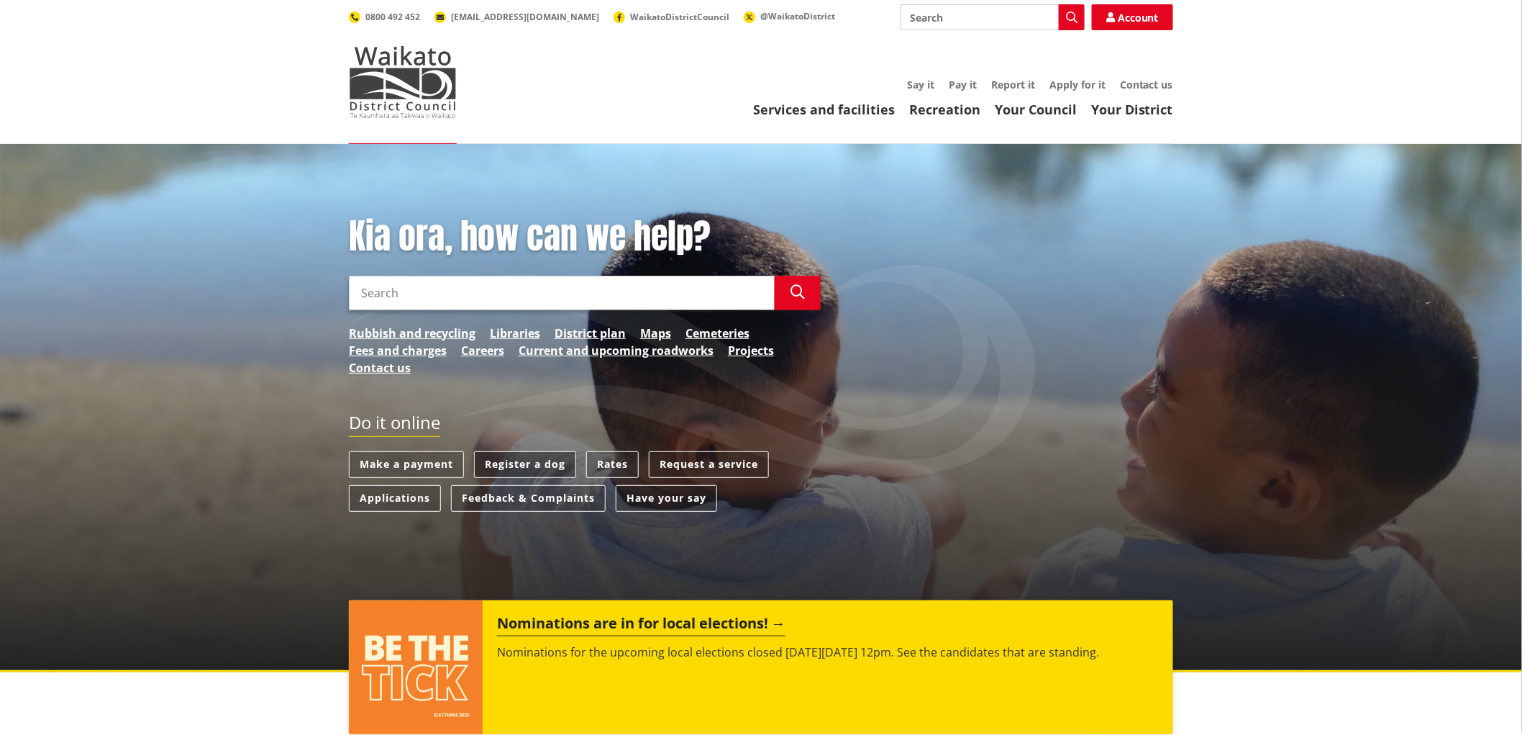
click at [525, 462] on link "Register a dog" at bounding box center [525, 464] width 102 height 27
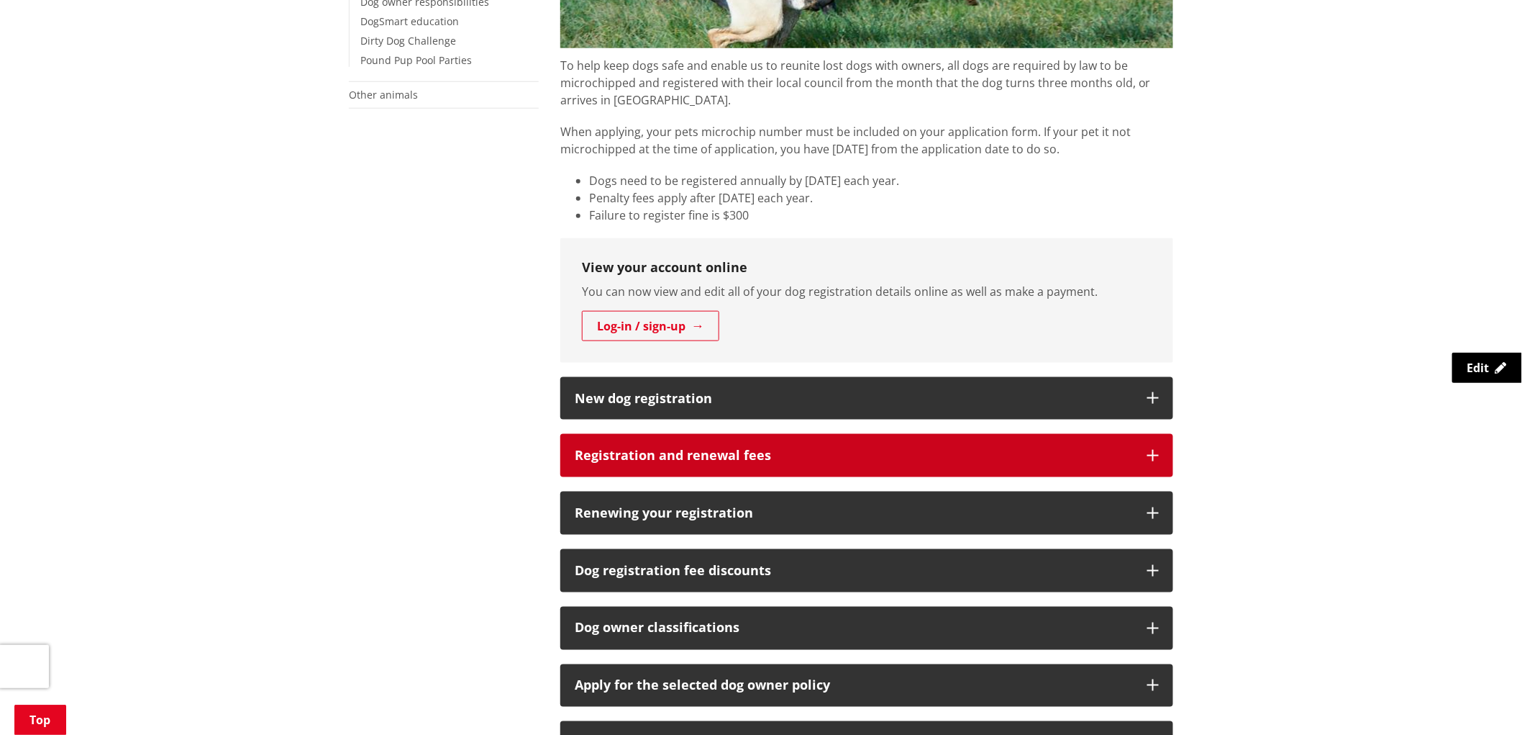
scroll to position [559, 0]
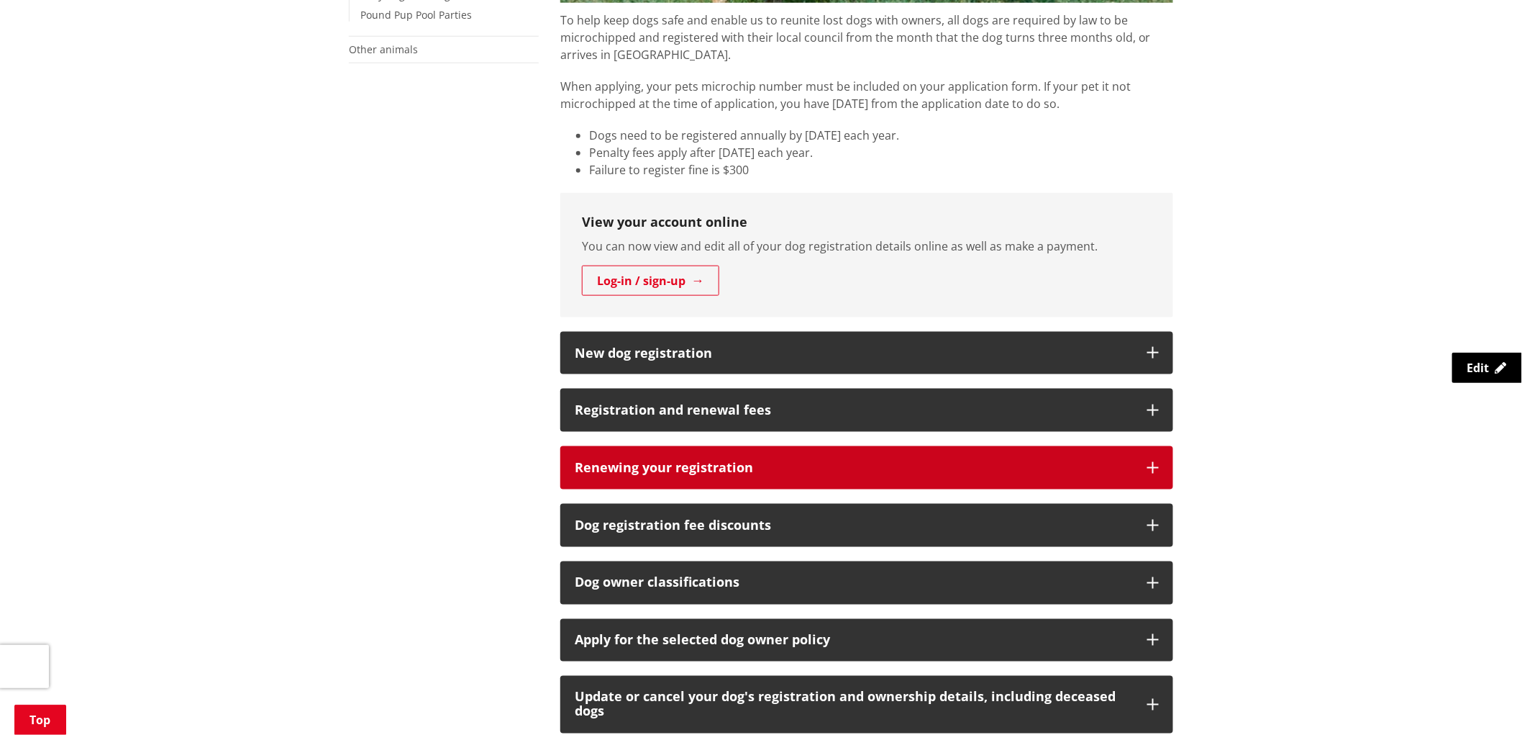
click at [1159, 466] on icon "button" at bounding box center [1154, 468] width 12 height 12
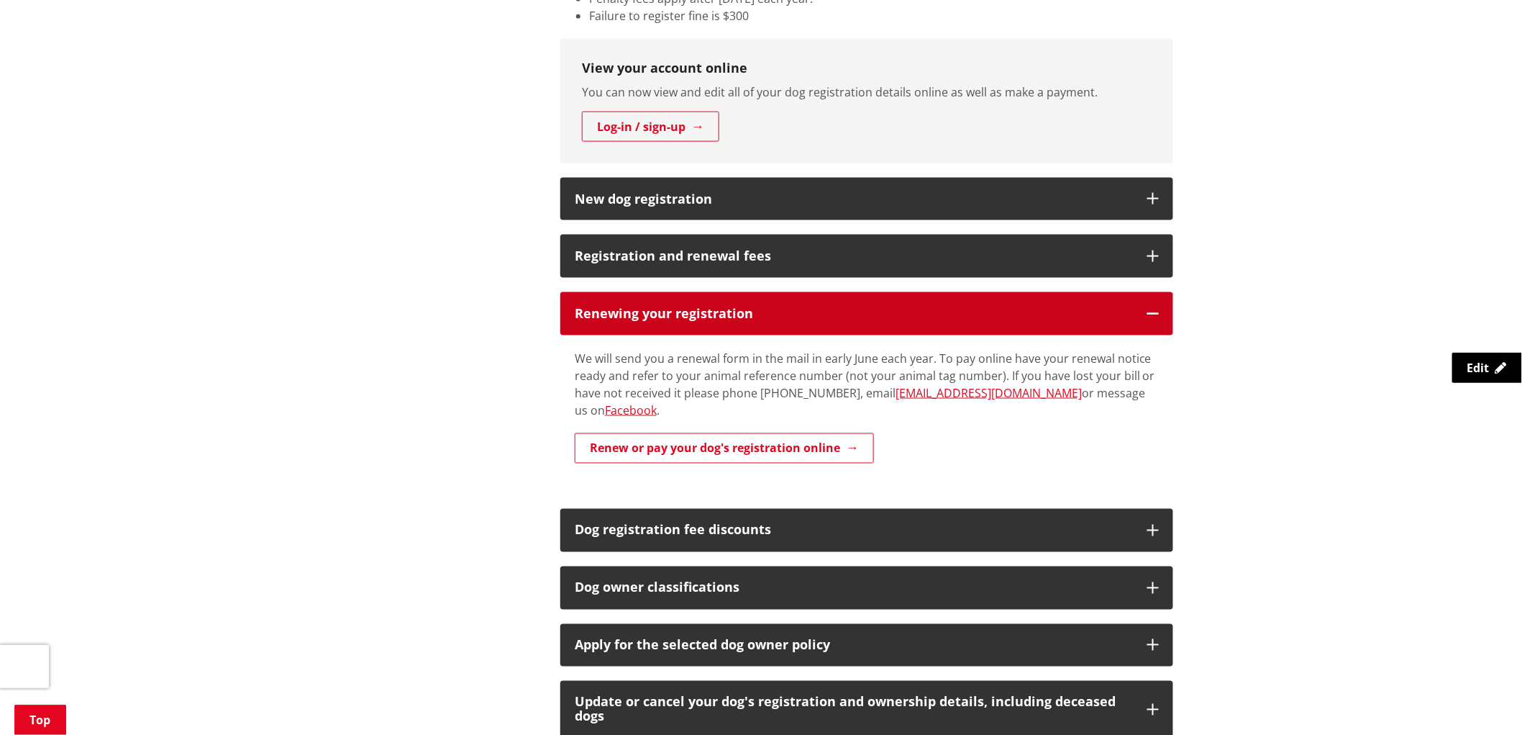
scroll to position [719, 0]
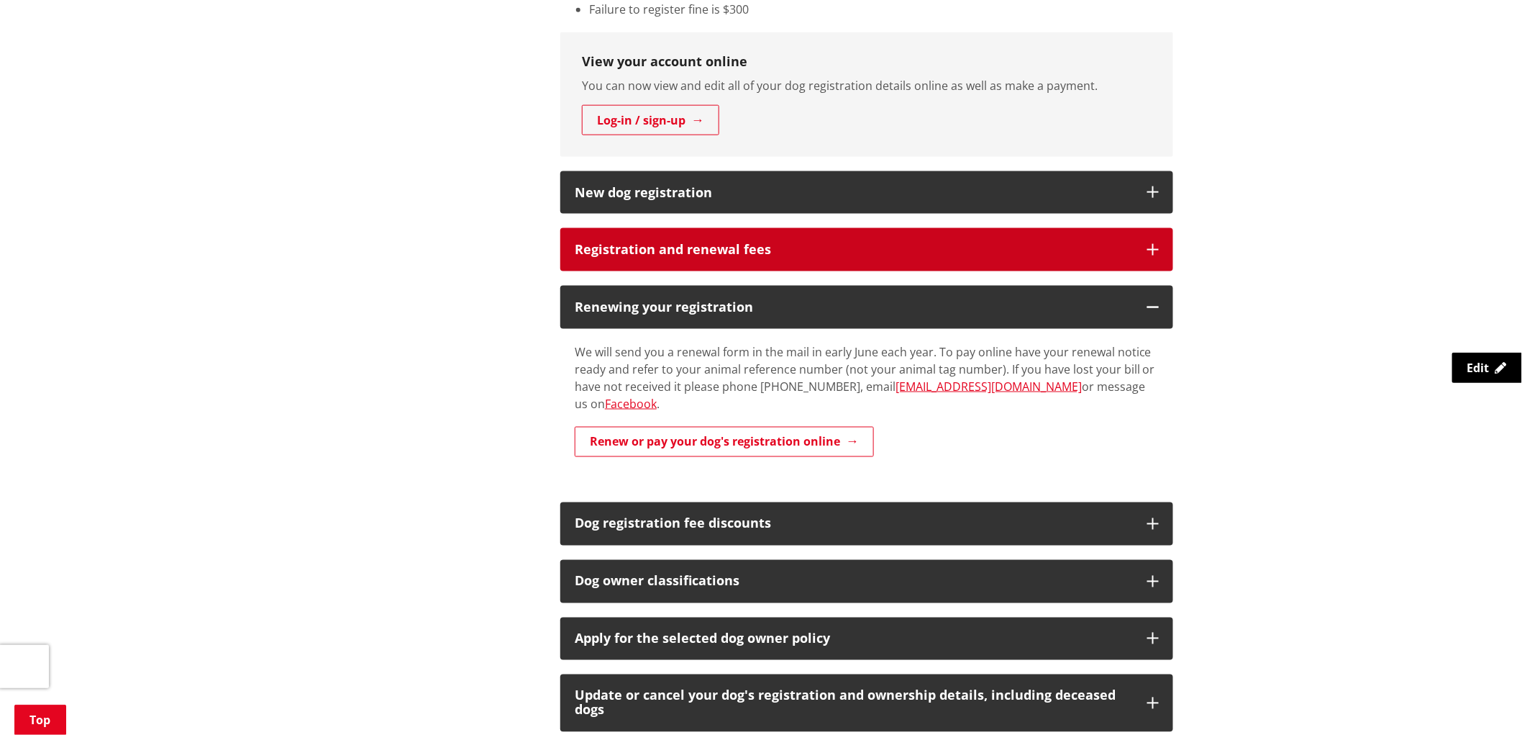
click at [1160, 249] on button "Registration and renewal fees" at bounding box center [866, 249] width 613 height 43
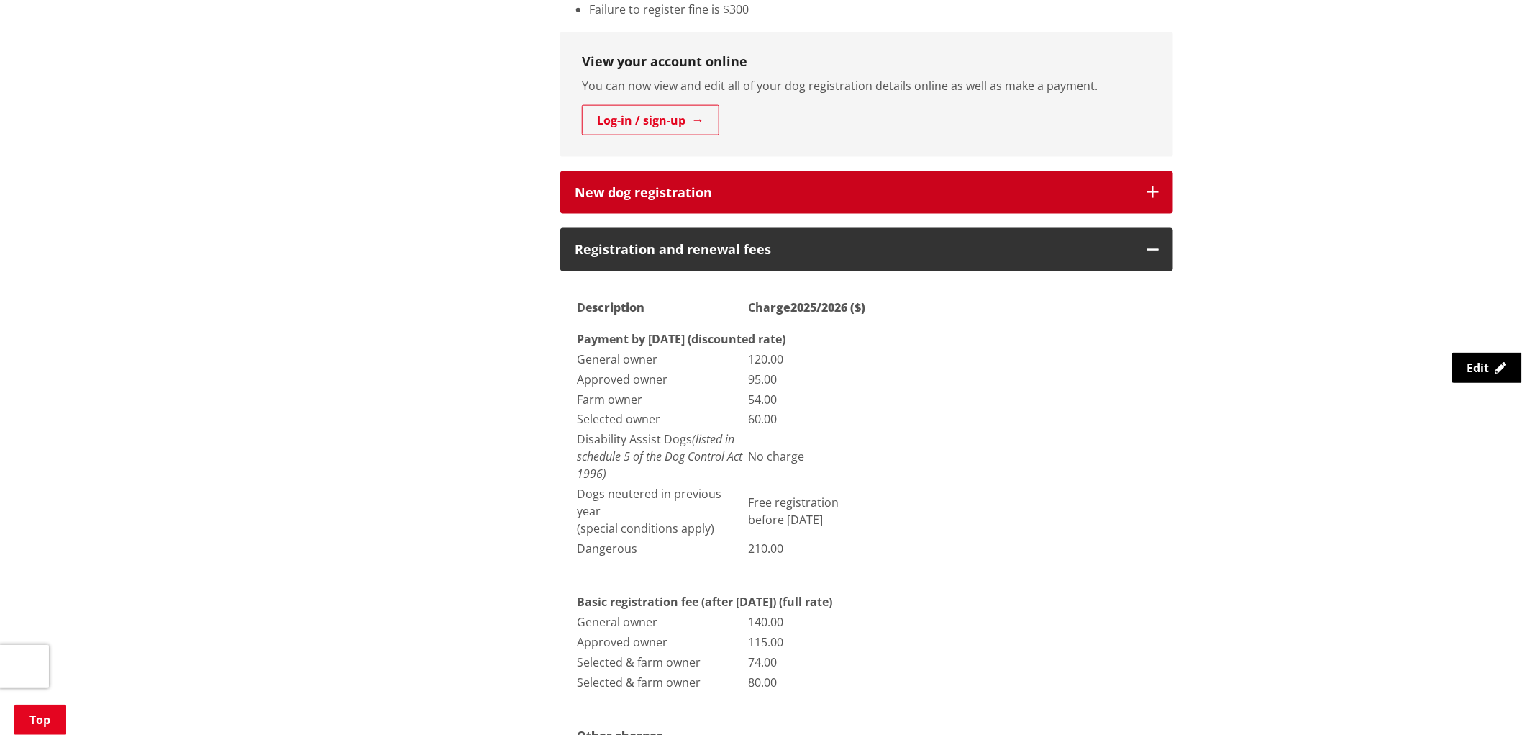
click at [1150, 192] on icon "button" at bounding box center [1154, 192] width 12 height 12
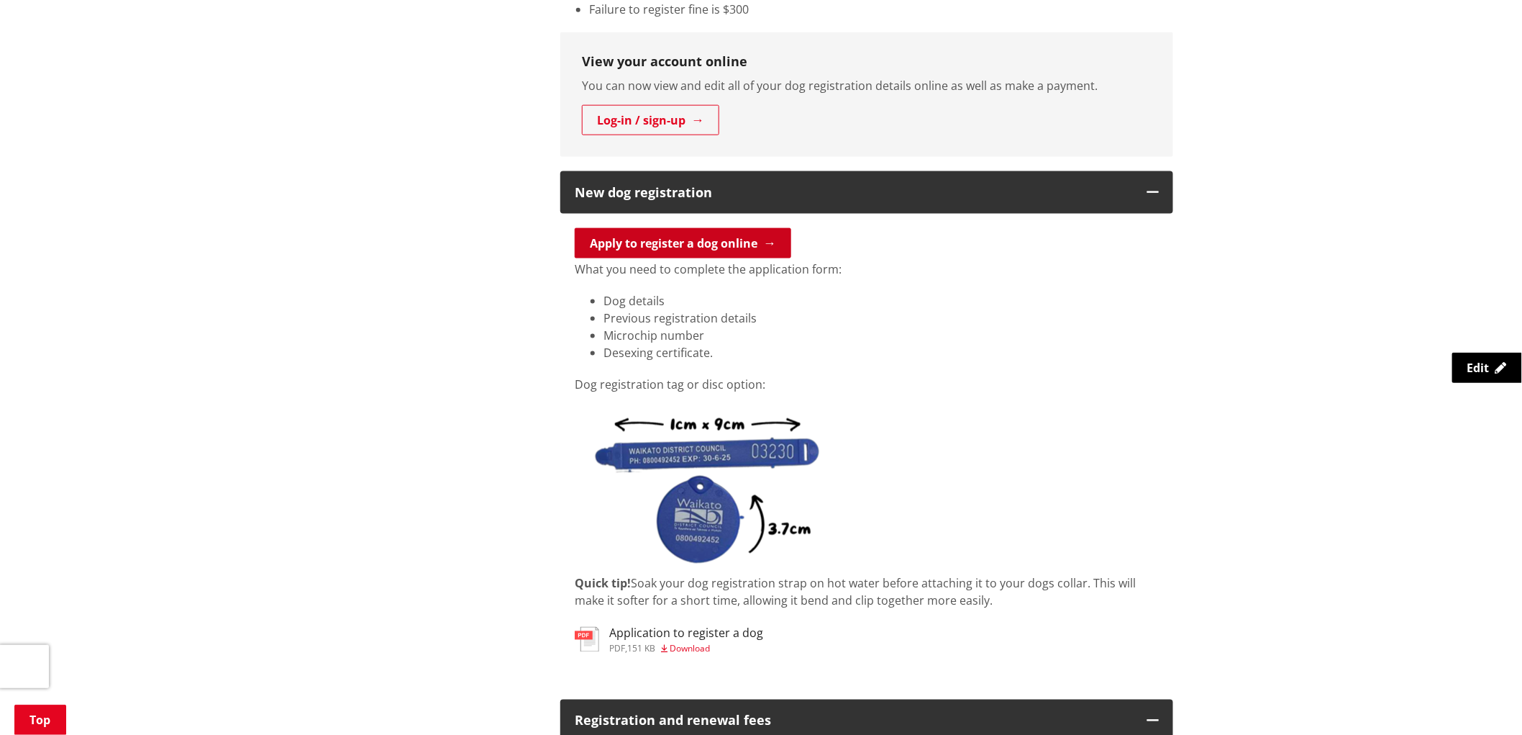
click at [687, 246] on link "Apply to register a dog online" at bounding box center [683, 243] width 217 height 30
